Goal: Task Accomplishment & Management: Manage account settings

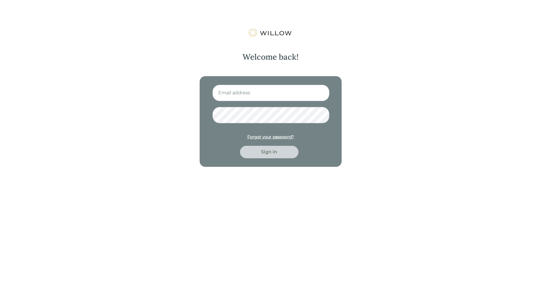
type input "[PERSON_NAME][EMAIL_ADDRESS][DOMAIN_NAME]"
click at [271, 151] on div "Sign in" at bounding box center [269, 152] width 45 height 7
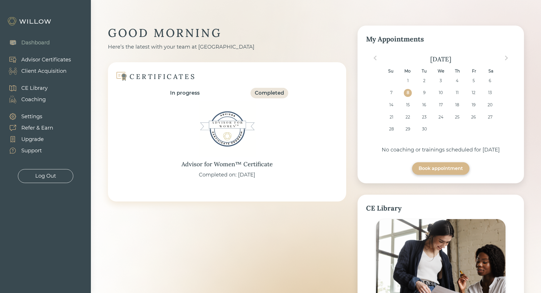
click at [67, 60] on div "Advisor Certificates" at bounding box center [46, 60] width 50 height 8
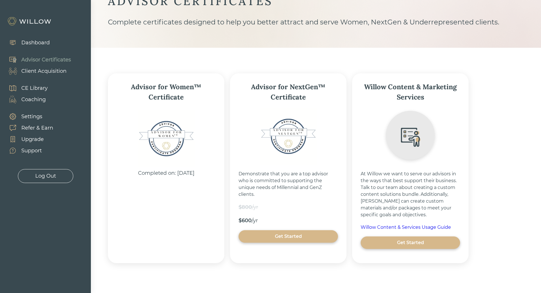
scroll to position [36, 0]
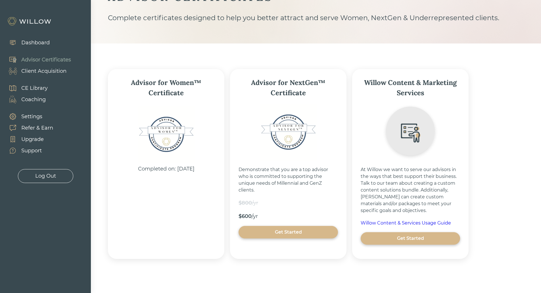
click at [52, 71] on div "Client Acquisition" at bounding box center [43, 71] width 45 height 8
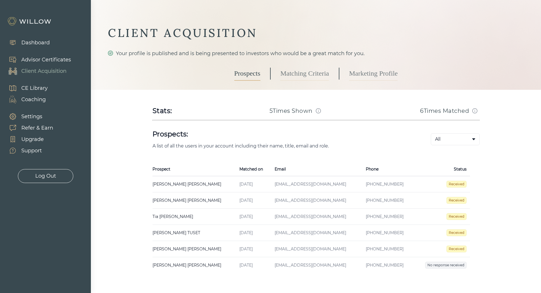
click at [40, 117] on div "Settings" at bounding box center [31, 117] width 21 height 8
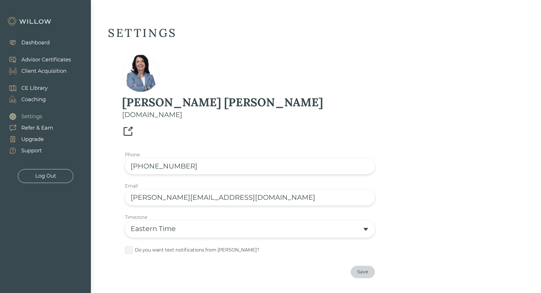
click at [57, 70] on div "Client Acquisition" at bounding box center [43, 71] width 45 height 8
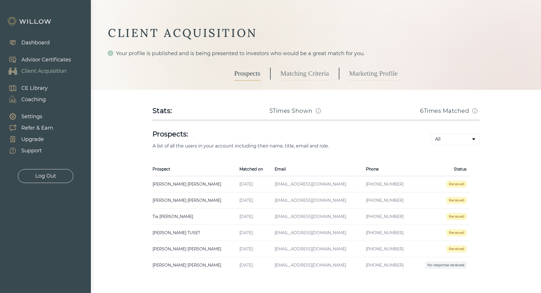
click at [457, 201] on span "Received" at bounding box center [457, 200] width 20 height 7
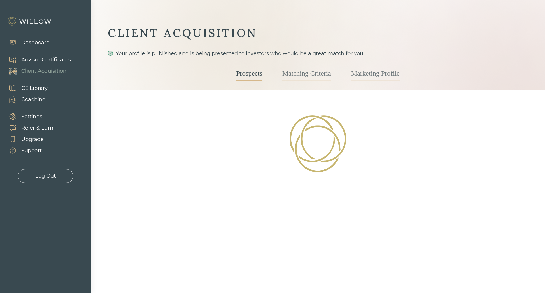
select select "3"
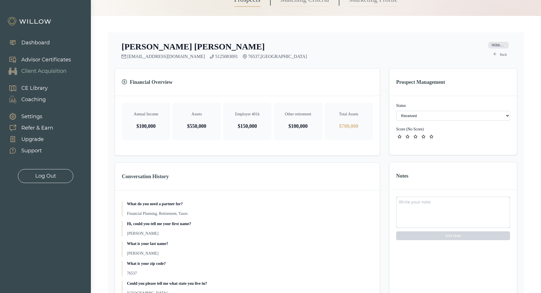
scroll to position [73, 0]
click at [504, 114] on select "- Not ready to move forward No response received Received Won (Matched) Bad lea…" at bounding box center [453, 117] width 114 height 10
click at [472, 58] on div "[PERSON_NAME] [EMAIL_ADDRESS][DOMAIN_NAME] 5125083091 76537 , TX f40bb926-9fce-…" at bounding box center [316, 51] width 403 height 18
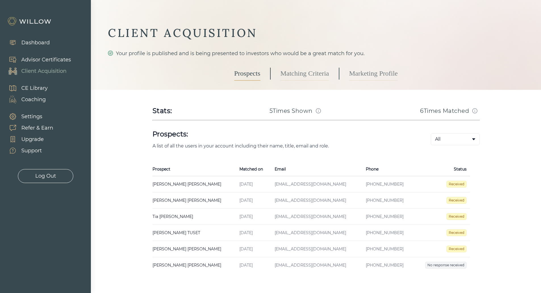
click at [453, 181] on span "Received" at bounding box center [457, 184] width 20 height 7
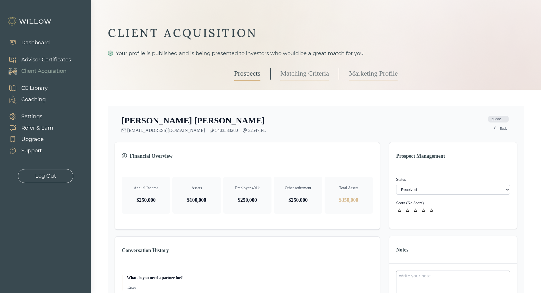
click at [466, 188] on select "- Not ready to move forward No response received Received Won (Matched) Bad lea…" at bounding box center [453, 190] width 114 height 10
select select "10"
click at [418, 278] on textarea at bounding box center [453, 285] width 114 height 31
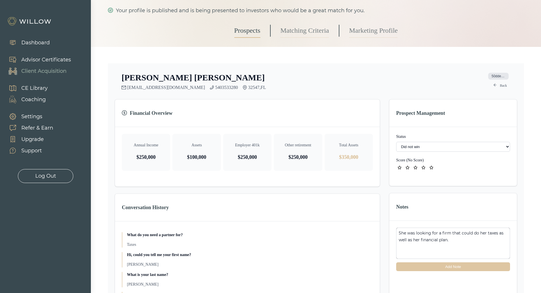
scroll to position [41, 0]
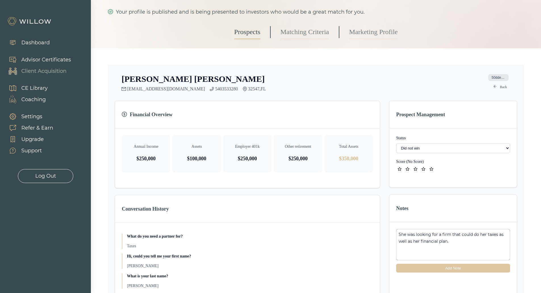
type textarea "She was looking for a firm that could do her taxes as well as her financial pla…"
click at [416, 169] on icon "star" at bounding box center [416, 169] width 4 height 4
click at [408, 173] on div "Status - Not ready to move forward No response received Received Won (Matched) …" at bounding box center [453, 153] width 128 height 51
click at [408, 168] on icon "star" at bounding box center [408, 168] width 4 height 3
click at [450, 270] on button "Add Note" at bounding box center [453, 268] width 114 height 9
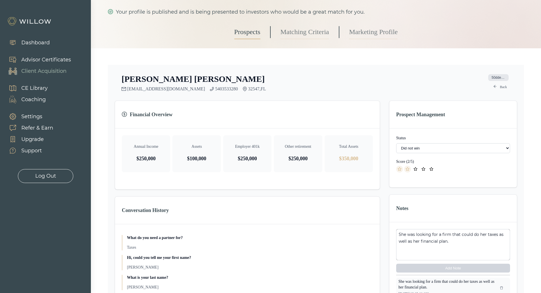
click at [55, 69] on div "Client Acquisition" at bounding box center [43, 71] width 45 height 8
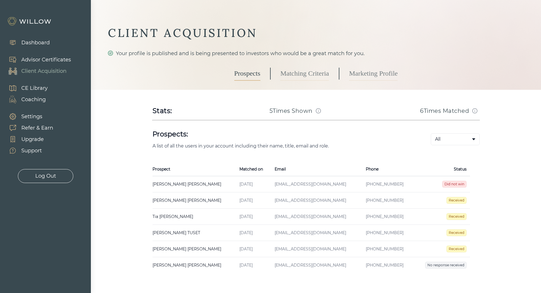
click at [455, 234] on span "Received" at bounding box center [457, 232] width 20 height 7
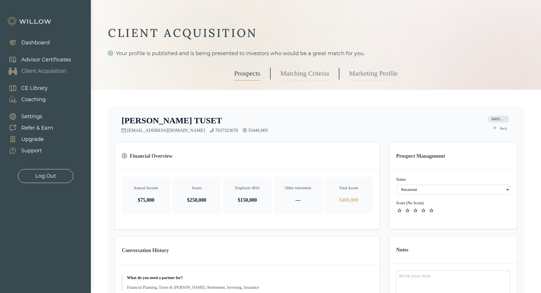
click at [493, 187] on select "- Not ready to move forward No response received Received Won (Matched) Bad lea…" at bounding box center [453, 190] width 114 height 10
select select "2"
click at [410, 275] on textarea at bounding box center [453, 285] width 114 height 31
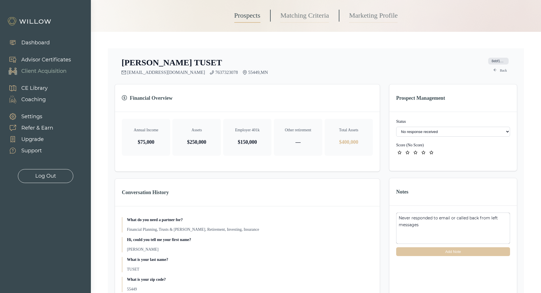
scroll to position [63, 0]
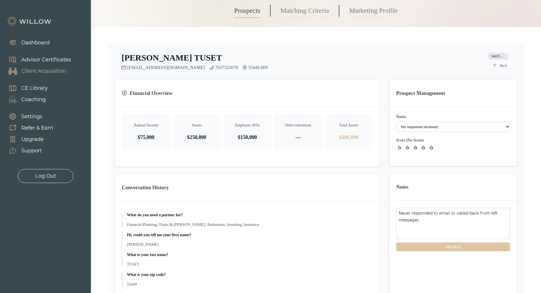
type textarea "Never responded to email or called back from left messages"
click at [462, 244] on button "Add Note" at bounding box center [453, 246] width 114 height 9
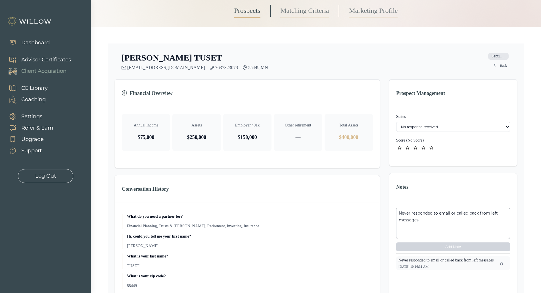
click at [42, 68] on div "Client Acquisition" at bounding box center [43, 71] width 45 height 8
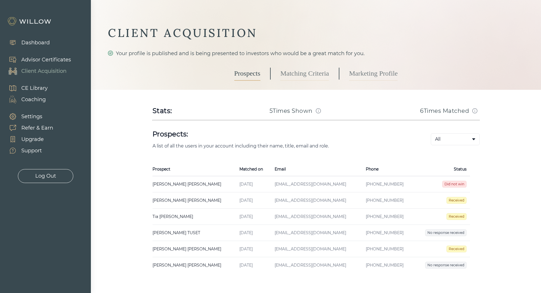
click at [462, 248] on span "Received" at bounding box center [457, 248] width 20 height 7
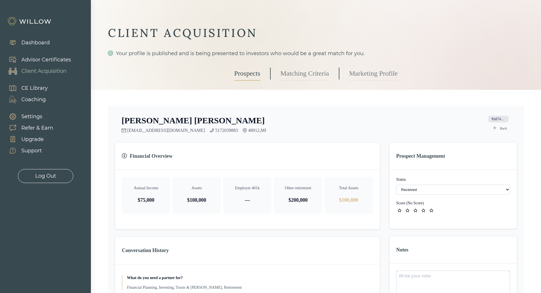
click at [453, 191] on select "- Not ready to move forward No response received Received Won (Matched) Bad lea…" at bounding box center [453, 190] width 114 height 10
select select "2"
click at [399, 210] on icon "star" at bounding box center [400, 211] width 4 height 4
click at [414, 274] on textarea at bounding box center [453, 285] width 114 height 31
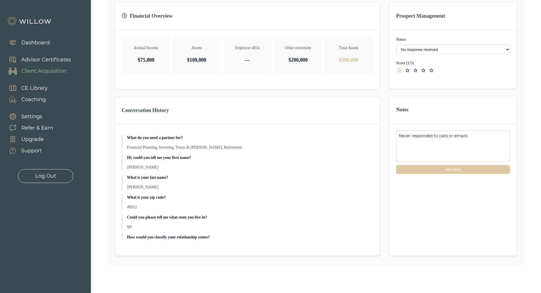
scroll to position [146, 0]
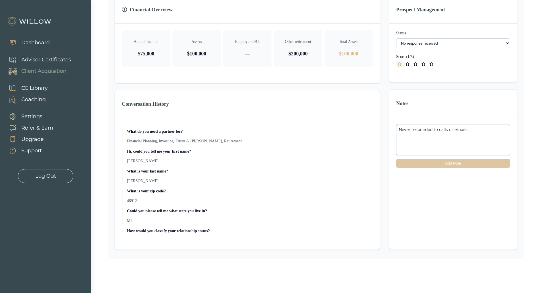
type textarea "Never responded to calls or emails"
click at [477, 163] on button "Add Note" at bounding box center [453, 163] width 114 height 9
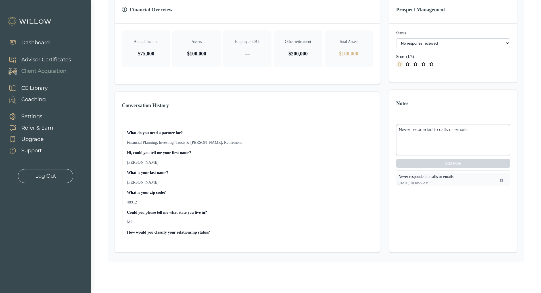
click at [64, 72] on div "Client Acquisition" at bounding box center [43, 71] width 45 height 8
